Goal: Task Accomplishment & Management: Complete application form

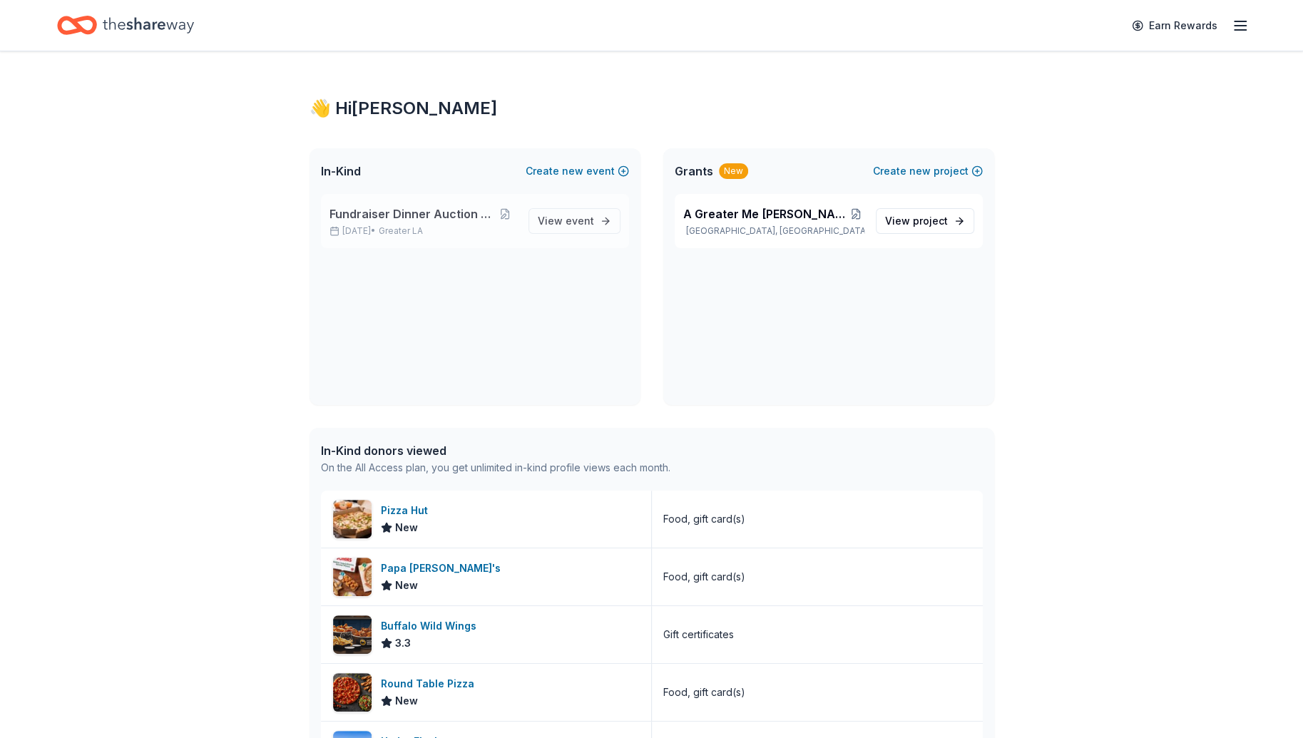
click at [482, 211] on span "Fundraiser Dinner Auction & Raffle" at bounding box center [411, 213] width 164 height 17
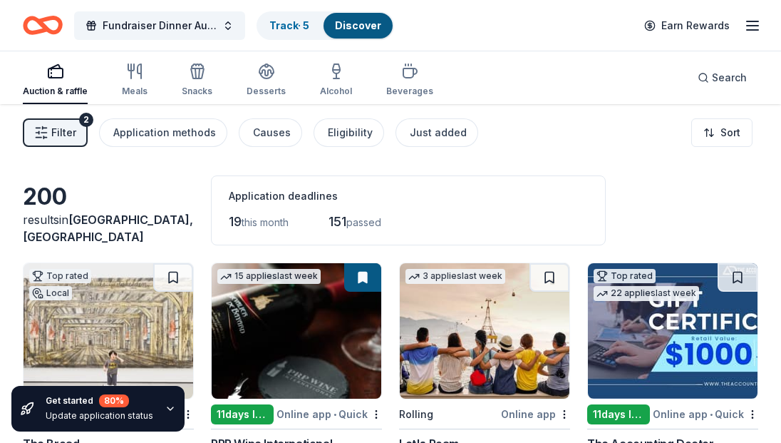
drag, startPoint x: 796, startPoint y: 19, endPoint x: 458, endPoint y: 211, distance: 389.2
click at [458, 211] on div "19 this month 151 passed" at bounding box center [408, 221] width 359 height 23
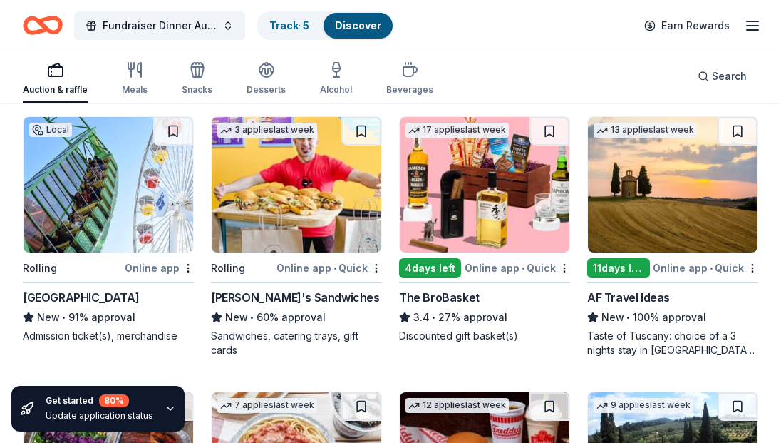
scroll to position [957, 0]
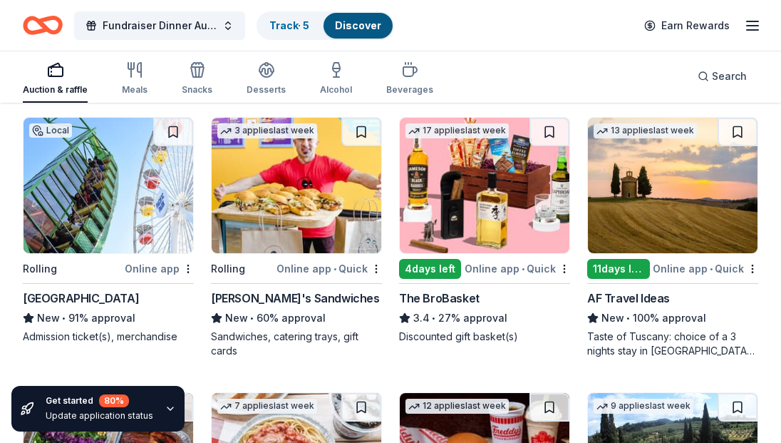
click at [123, 207] on img at bounding box center [109, 185] width 170 height 135
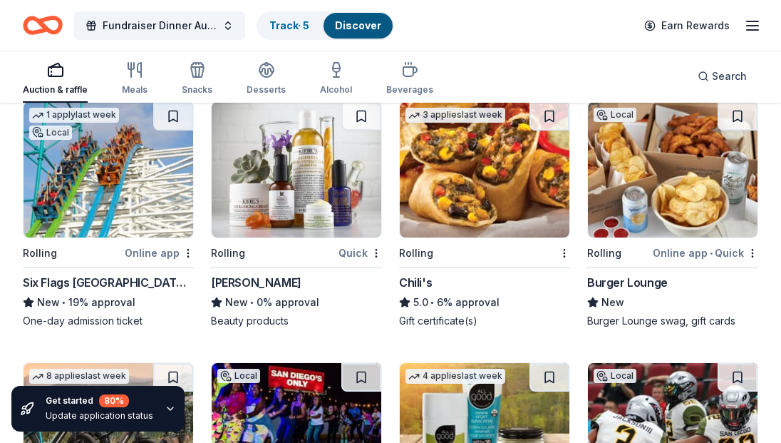
scroll to position [8296, 0]
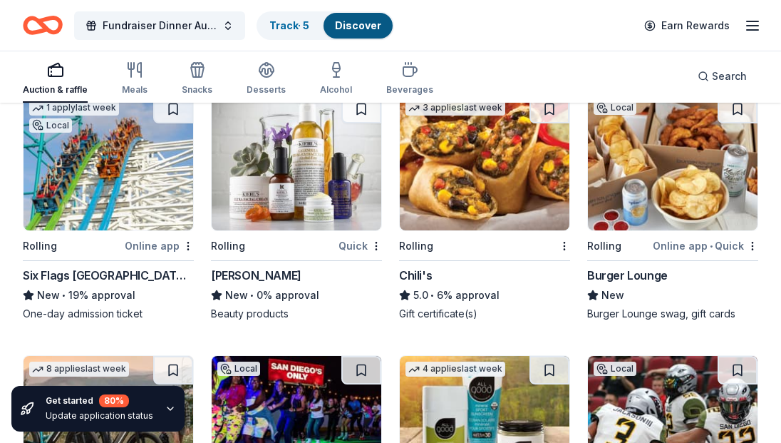
click at [120, 167] on img at bounding box center [109, 162] width 170 height 135
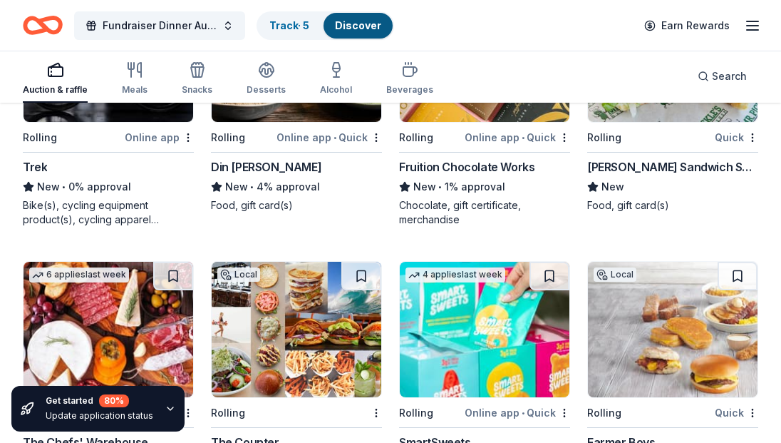
scroll to position [11046, 0]
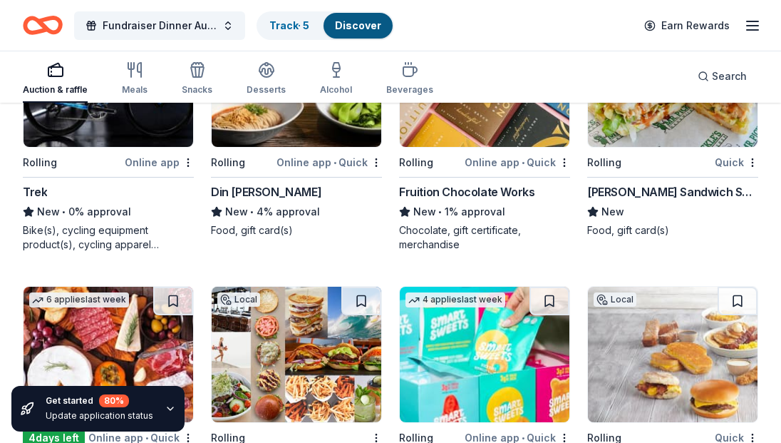
click at [291, 203] on div "New • 4% approval" at bounding box center [296, 211] width 171 height 17
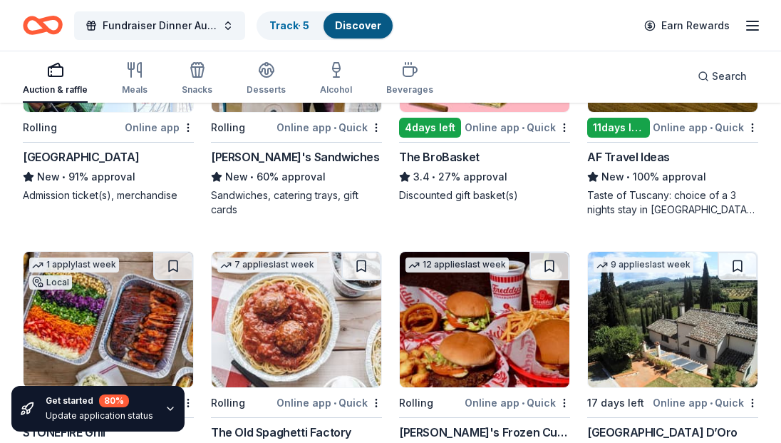
scroll to position [0, 0]
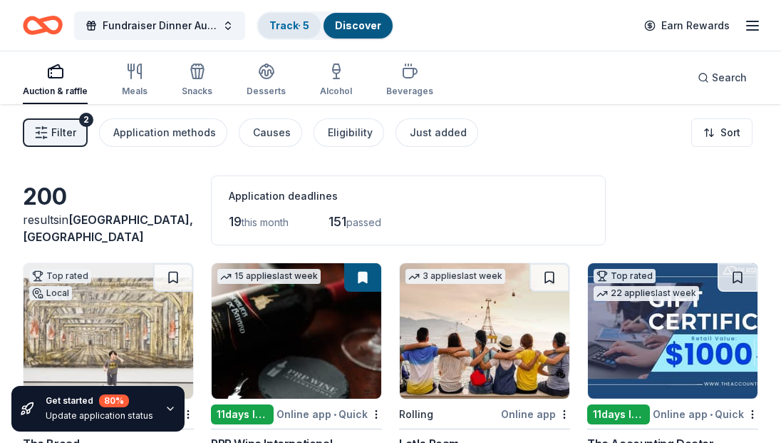
click at [295, 27] on link "Track · 5" at bounding box center [290, 25] width 40 height 12
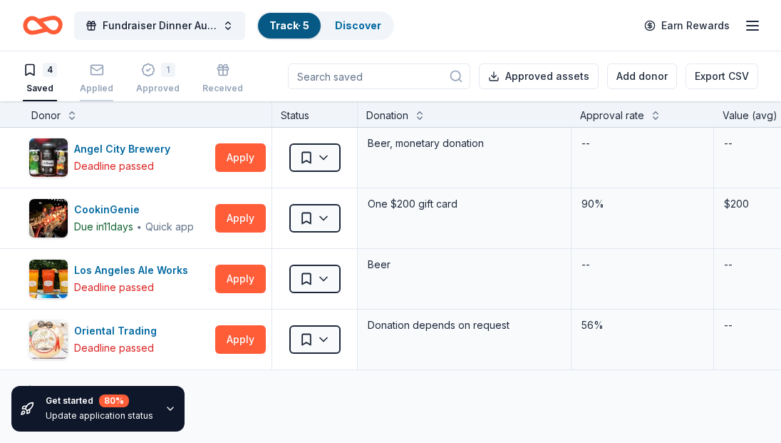
click at [106, 76] on div "Applied" at bounding box center [97, 78] width 34 height 31
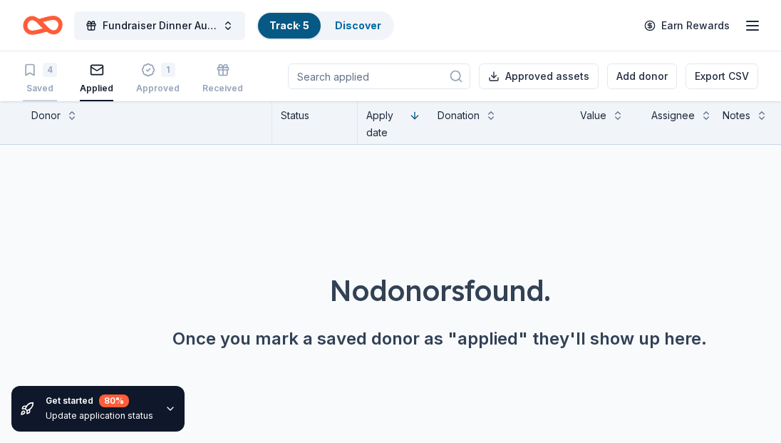
click at [40, 78] on div "4 Saved" at bounding box center [40, 78] width 34 height 31
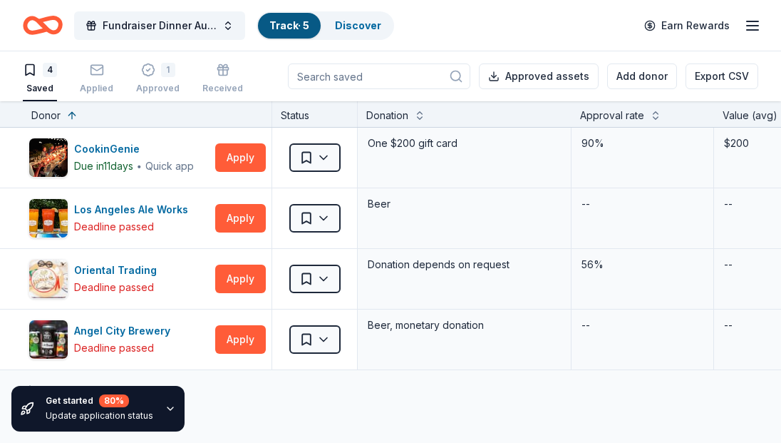
click at [40, 78] on div "4 Saved" at bounding box center [40, 78] width 34 height 31
click at [222, 69] on rect "button" at bounding box center [222, 69] width 11 height 2
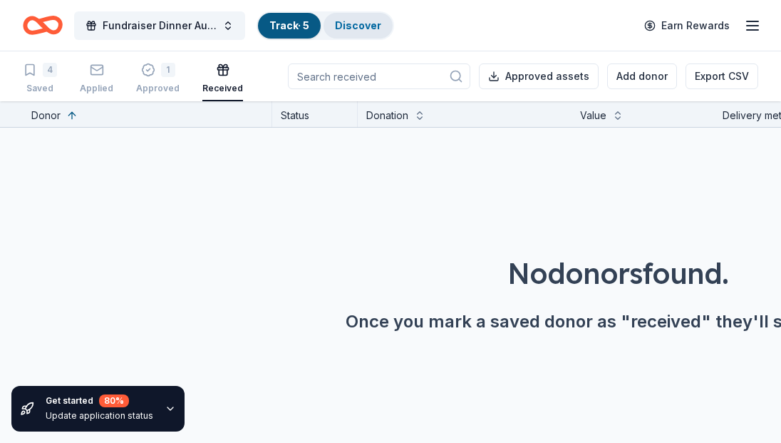
click at [359, 29] on link "Discover" at bounding box center [358, 25] width 46 height 12
click at [361, 23] on link "Discover" at bounding box center [358, 25] width 46 height 12
click at [372, 23] on link "Discover" at bounding box center [358, 25] width 46 height 12
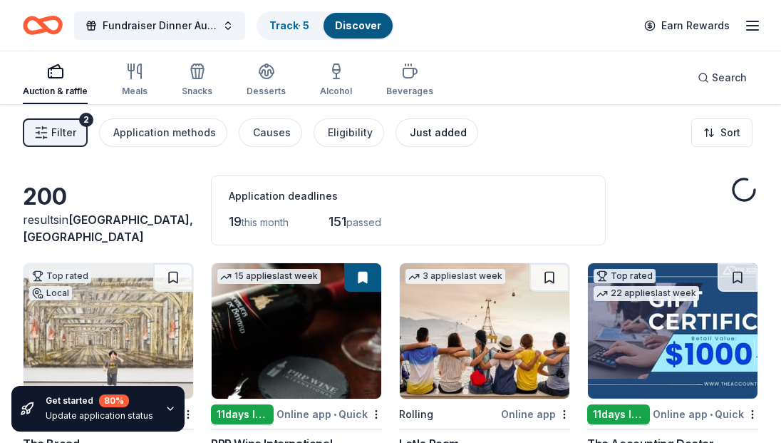
click at [435, 131] on div "Just added" at bounding box center [438, 132] width 57 height 17
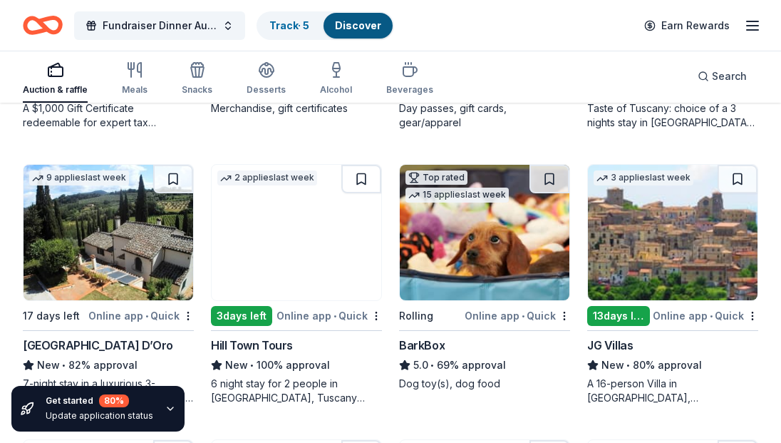
scroll to position [366, 0]
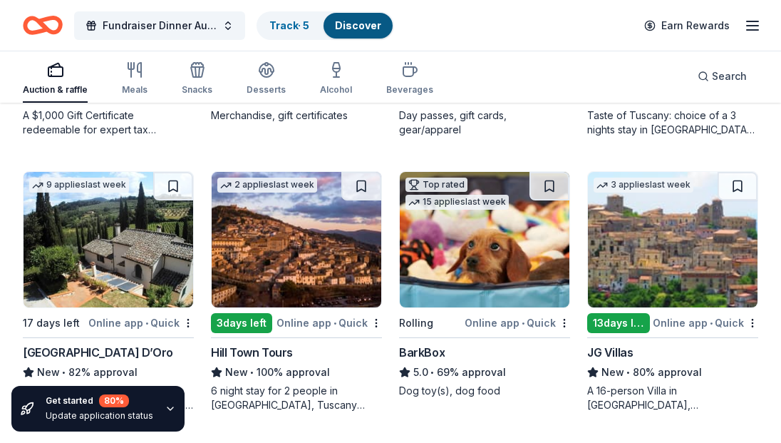
click at [458, 222] on img at bounding box center [485, 239] width 170 height 135
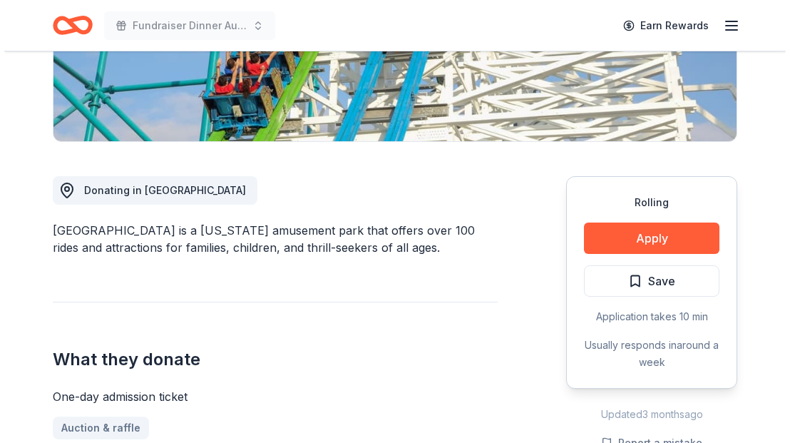
scroll to position [323, 0]
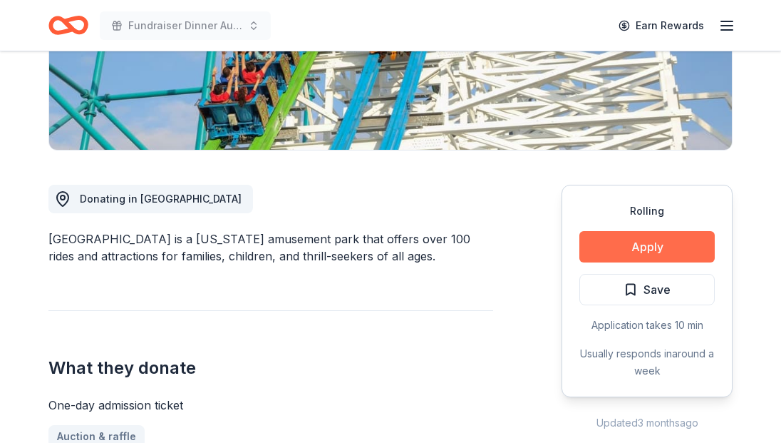
click at [642, 231] on button "Apply" at bounding box center [647, 246] width 135 height 31
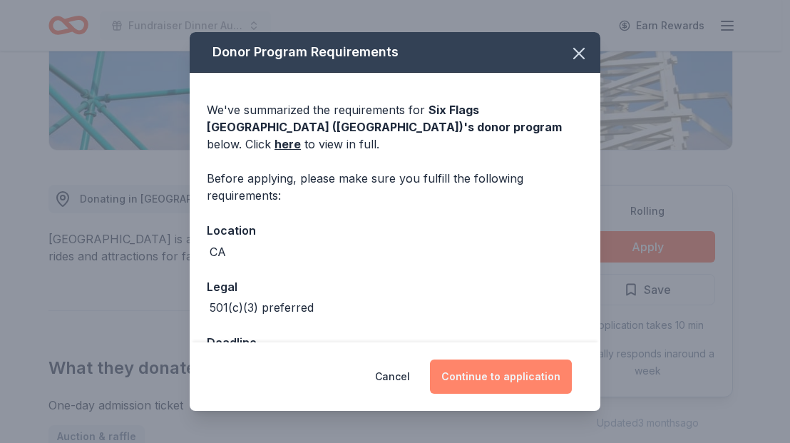
click at [488, 384] on button "Continue to application" at bounding box center [501, 376] width 142 height 34
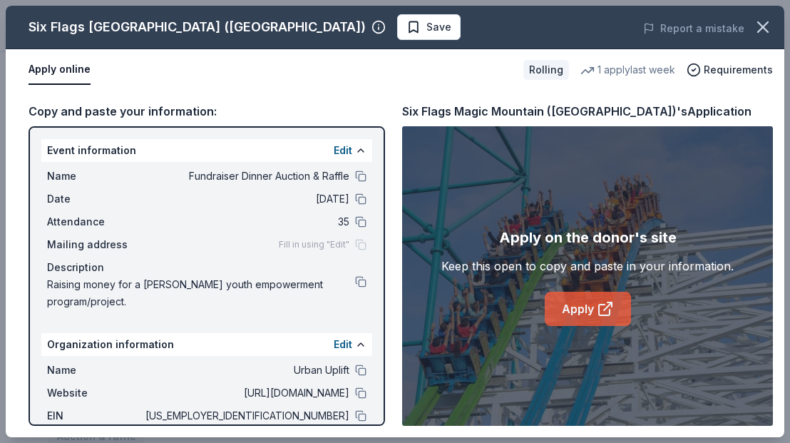
click at [577, 317] on link "Apply" at bounding box center [588, 309] width 86 height 34
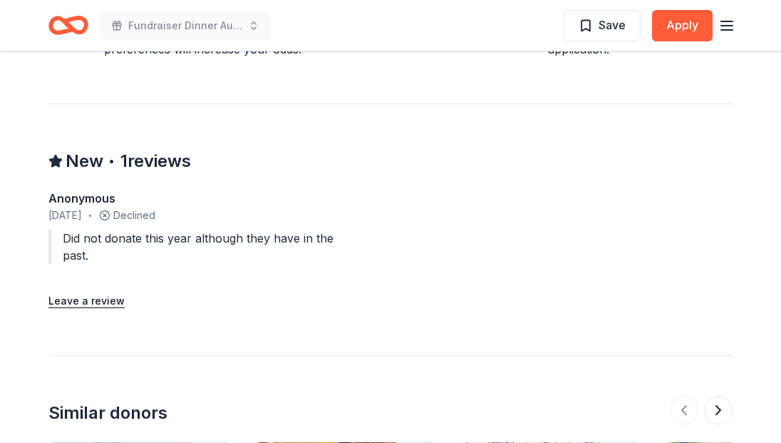
scroll to position [1095, 0]
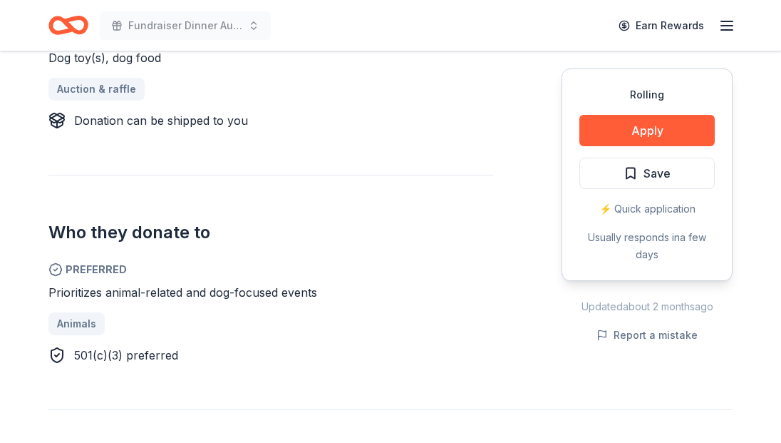
scroll to position [662, 0]
